Goal: Navigation & Orientation: Find specific page/section

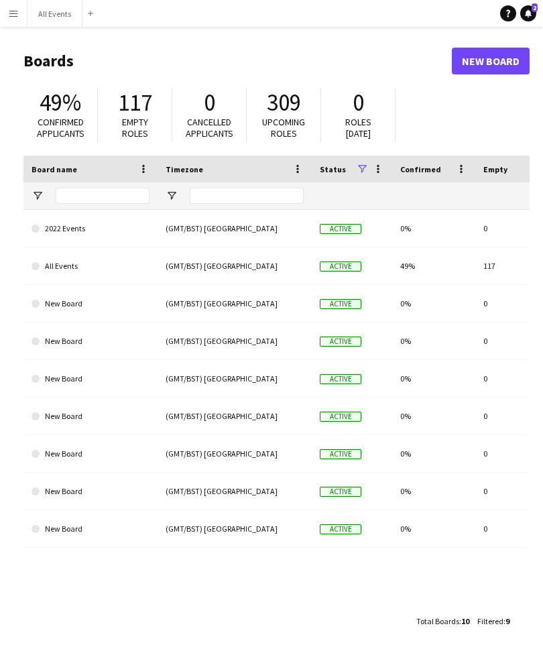
click at [23, 21] on button "Menu" at bounding box center [13, 13] width 27 height 27
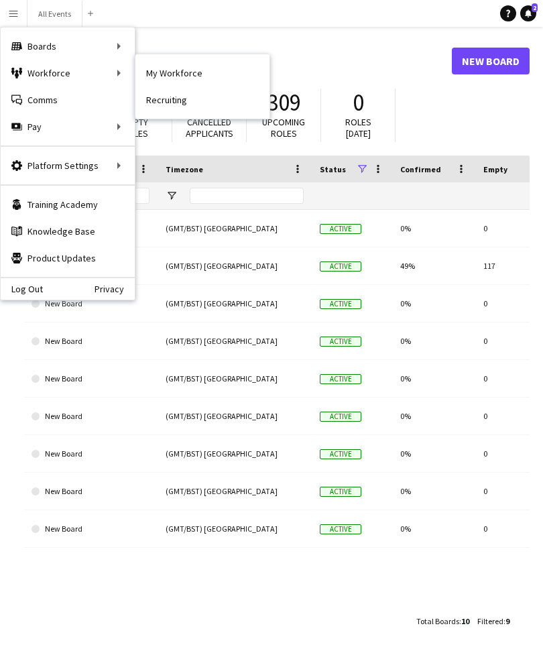
click at [174, 75] on link "My Workforce" at bounding box center [202, 73] width 134 height 27
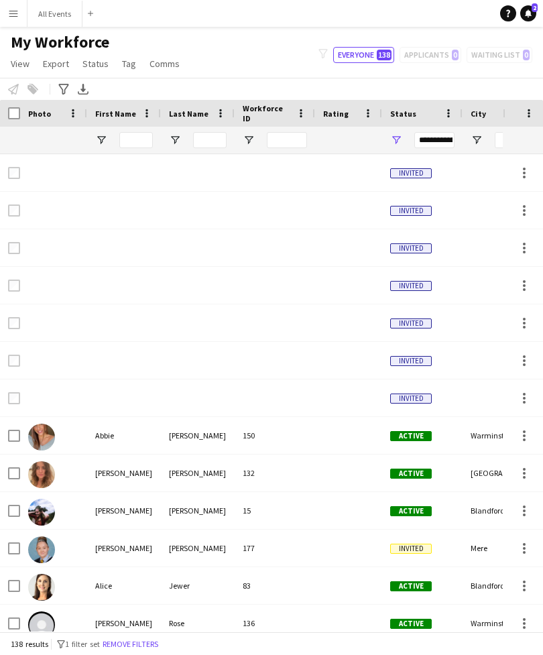
click at [18, 17] on app-icon "Menu" at bounding box center [13, 13] width 11 height 11
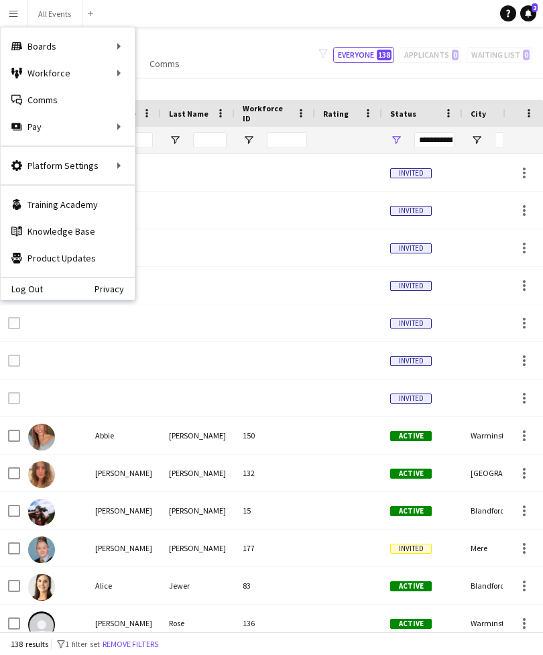
click at [57, 100] on link "Comms Comms" at bounding box center [68, 99] width 134 height 27
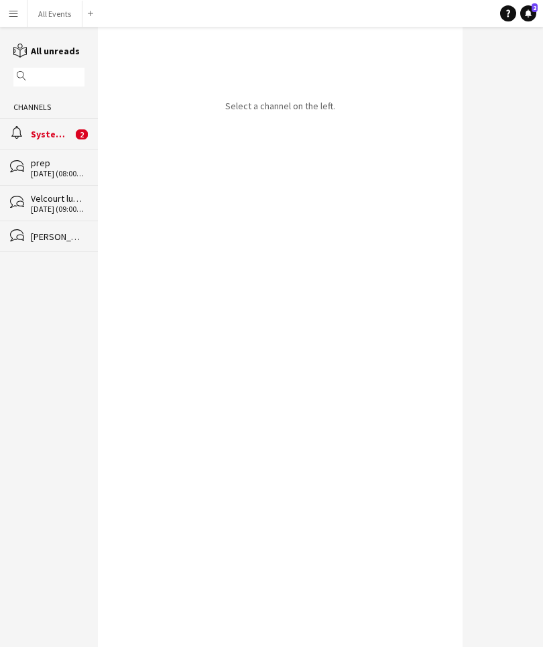
click at [18, 15] on app-icon "Menu" at bounding box center [13, 13] width 11 height 11
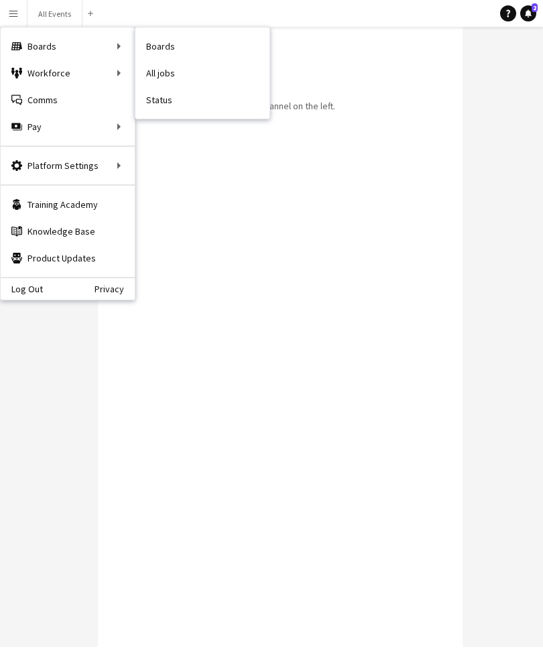
click at [44, 48] on div "Boards Boards" at bounding box center [68, 46] width 134 height 27
click at [90, 54] on div "Boards Boards" at bounding box center [68, 46] width 134 height 27
click at [122, 37] on div "Boards Boards" at bounding box center [68, 46] width 134 height 27
click at [62, 40] on div "Boards Boards" at bounding box center [68, 46] width 134 height 27
click at [50, 47] on div "Boards Boards" at bounding box center [68, 46] width 134 height 27
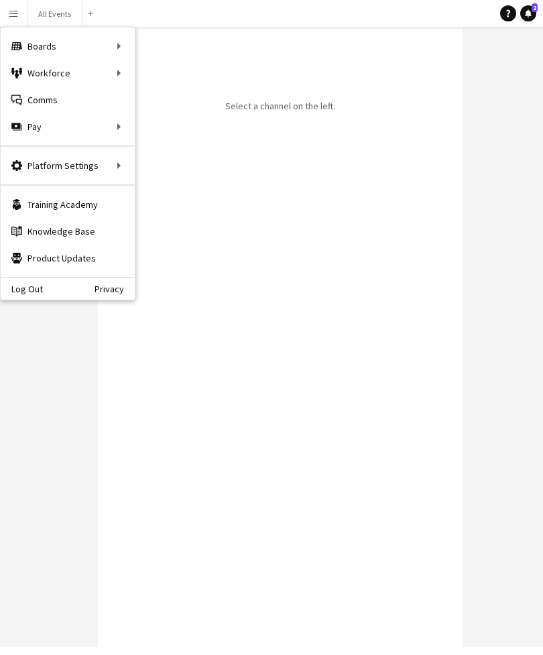
click at [63, 42] on div "Boards Boards" at bounding box center [68, 46] width 134 height 27
click at [208, 226] on div "Select a channel on the left." at bounding box center [280, 337] width 365 height 620
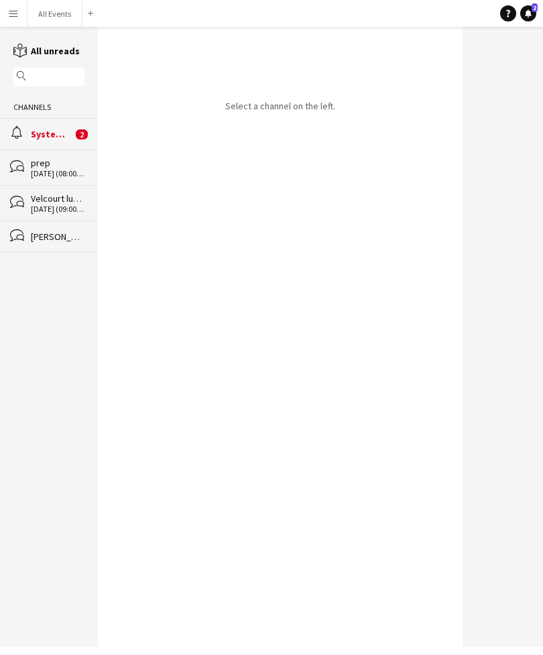
click at [18, 15] on app-icon "Menu" at bounding box center [13, 13] width 11 height 11
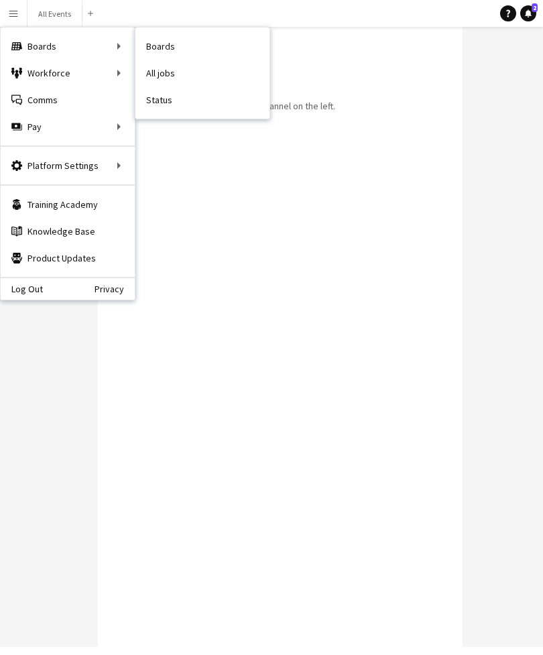
click at [166, 76] on link "All jobs" at bounding box center [202, 73] width 134 height 27
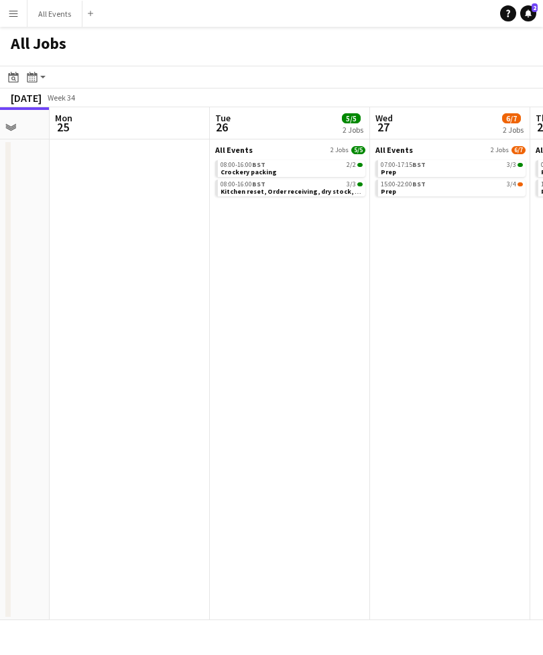
scroll to position [0, 572]
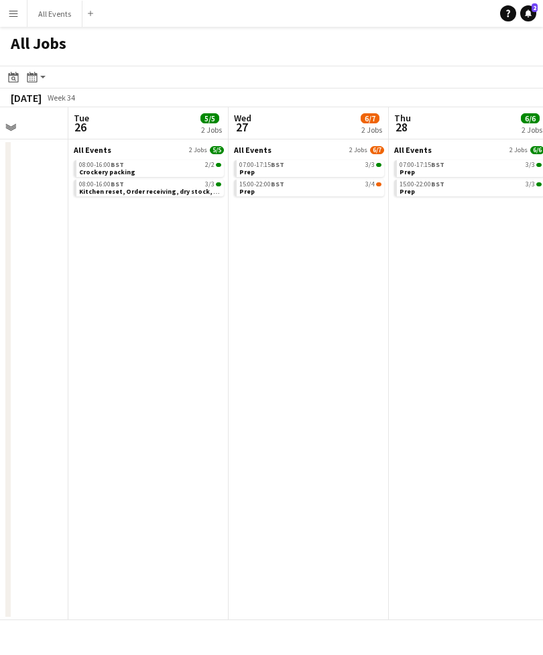
click at [183, 191] on span "Kitchen reset, Order receiving, dry stock, bread and cake day" at bounding box center [177, 191] width 196 height 9
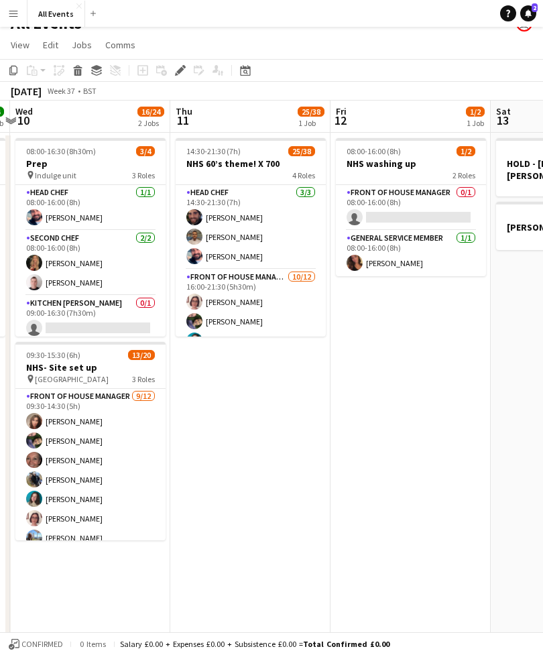
scroll to position [0, 474]
